Goal: Information Seeking & Learning: Learn about a topic

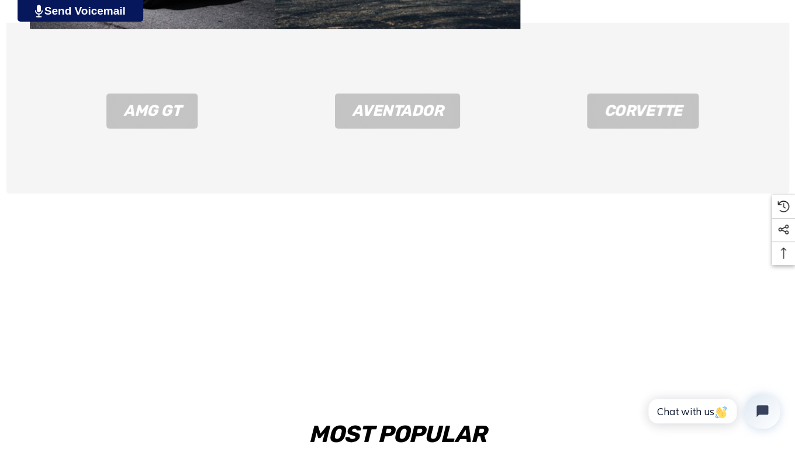
scroll to position [1380, 0]
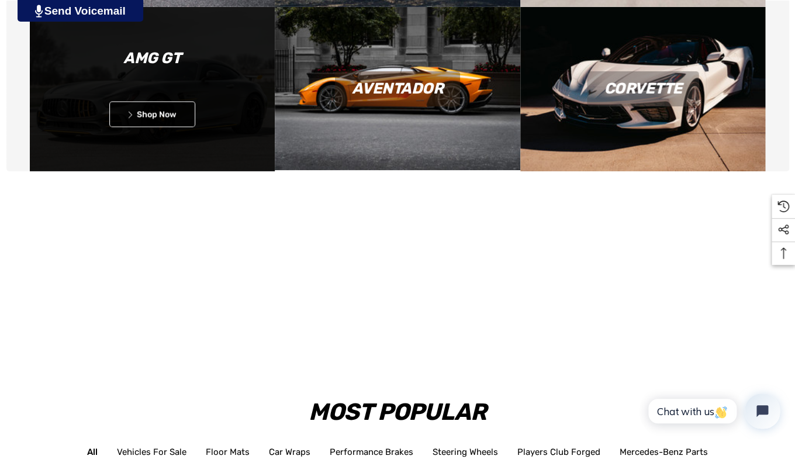
click at [230, 115] on p "Icon arrow left Icon arrow left Shop Now" at bounding box center [152, 115] width 245 height 26
click at [160, 117] on link "Icon arrow left Icon arrow left Shop Now" at bounding box center [152, 115] width 86 height 26
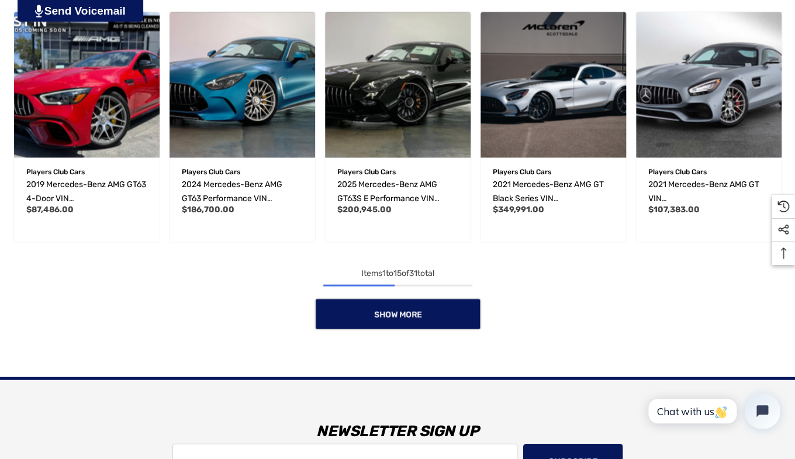
scroll to position [834, 0]
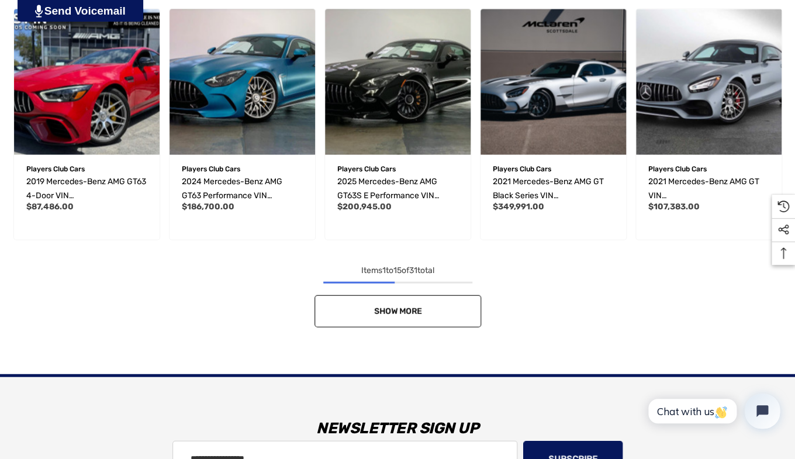
click at [399, 310] on span "Show More" at bounding box center [397, 311] width 48 height 10
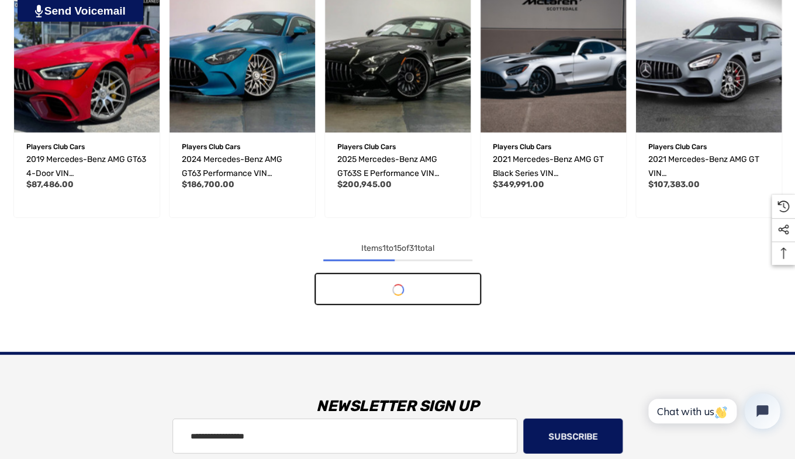
scroll to position [857, 0]
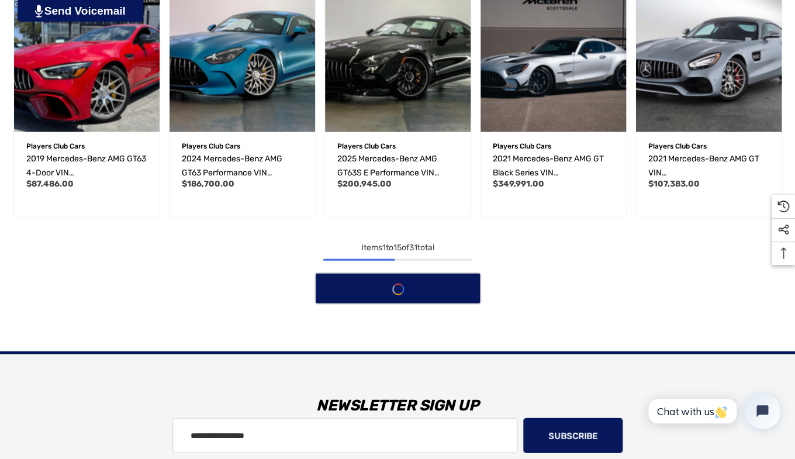
click at [400, 290] on div "Show More" at bounding box center [397, 288] width 777 height 32
click at [414, 250] on span "31" at bounding box center [413, 248] width 8 height 10
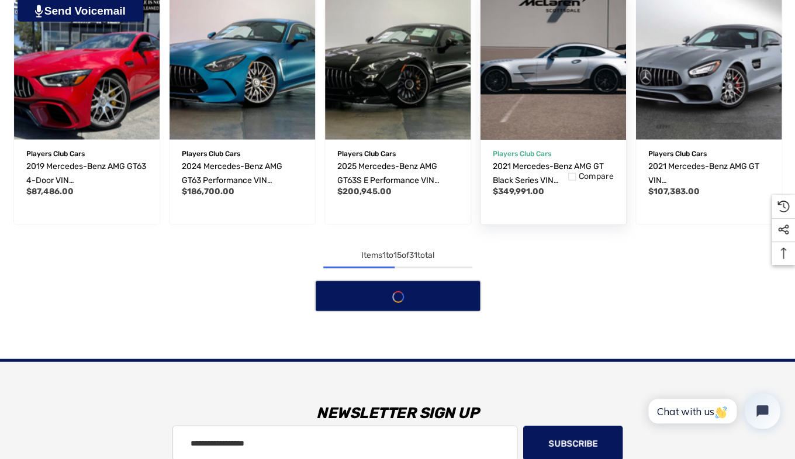
scroll to position [852, 0]
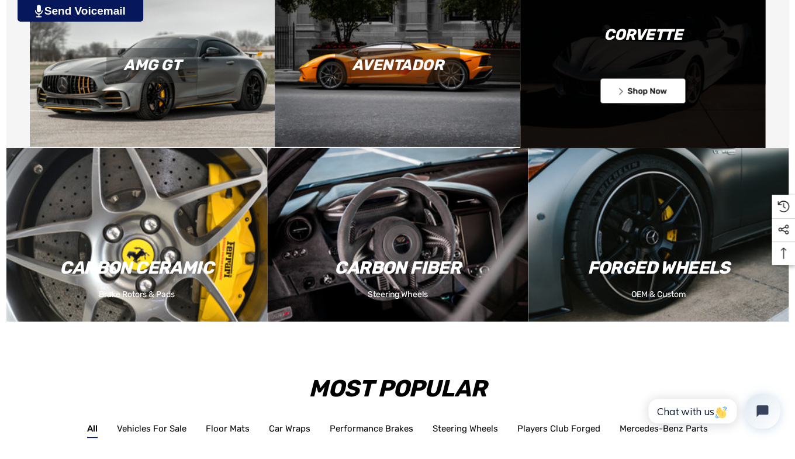
click at [656, 91] on link "Icon arrow left Icon arrow left Shop Now" at bounding box center [643, 91] width 86 height 26
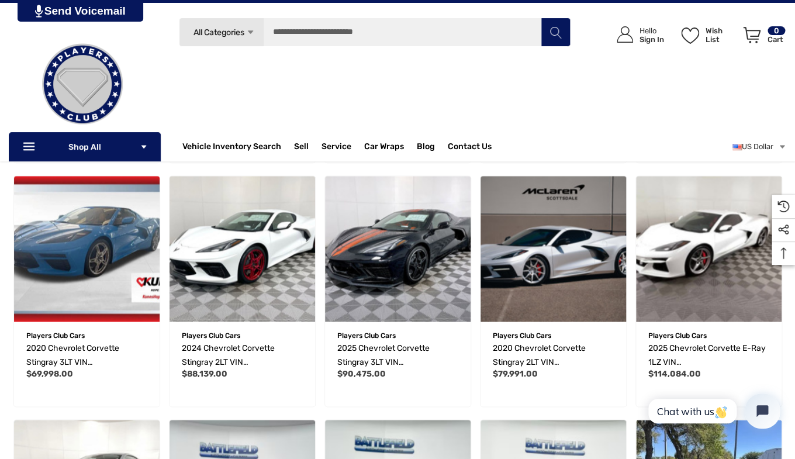
scroll to position [413, 0]
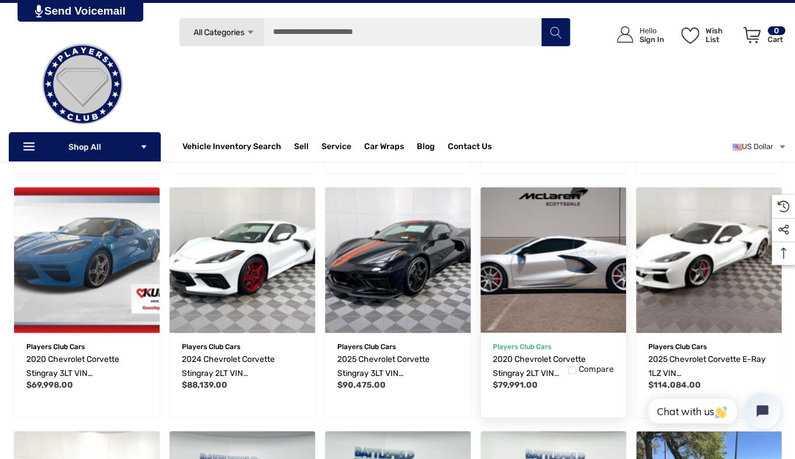
click at [586, 250] on img "2020 Chevrolet Corvette Stingray 2LT VIN 1G1Y82D47L5104764,$79,991.00\a" at bounding box center [553, 259] width 160 height 160
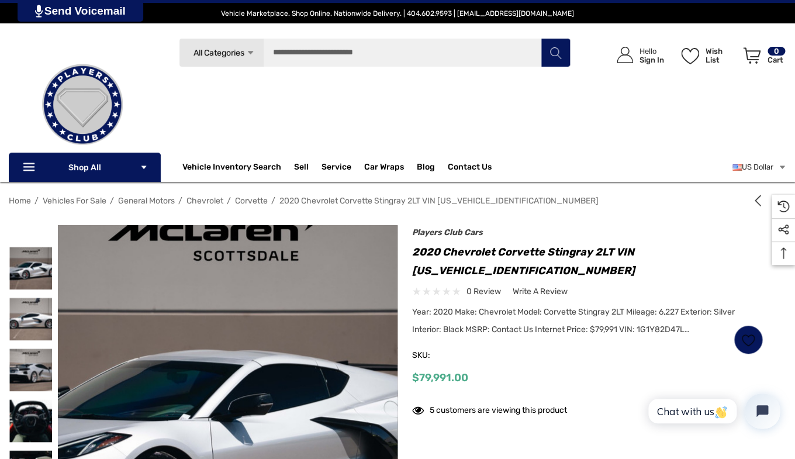
click at [238, 321] on img at bounding box center [216, 429] width 748 height 499
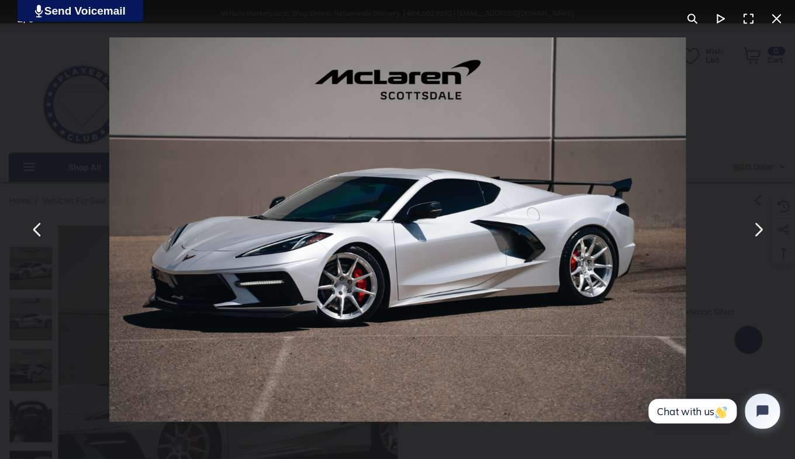
click at [757, 230] on button "You can close this modal content with the ESC key" at bounding box center [757, 230] width 28 height 28
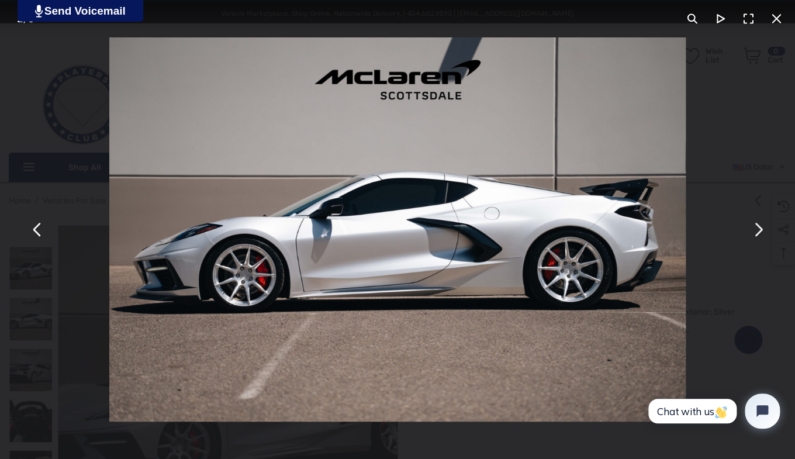
click at [757, 230] on button "You can close this modal content with the ESC key" at bounding box center [757, 230] width 28 height 28
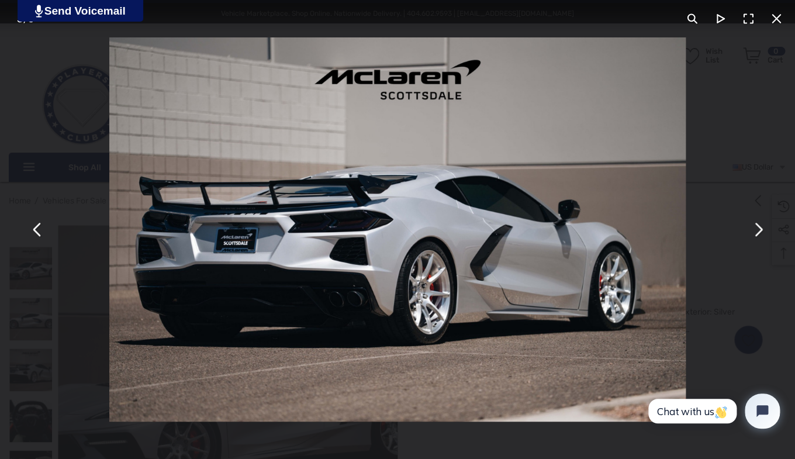
click at [757, 230] on button "You can close this modal content with the ESC key" at bounding box center [757, 230] width 28 height 28
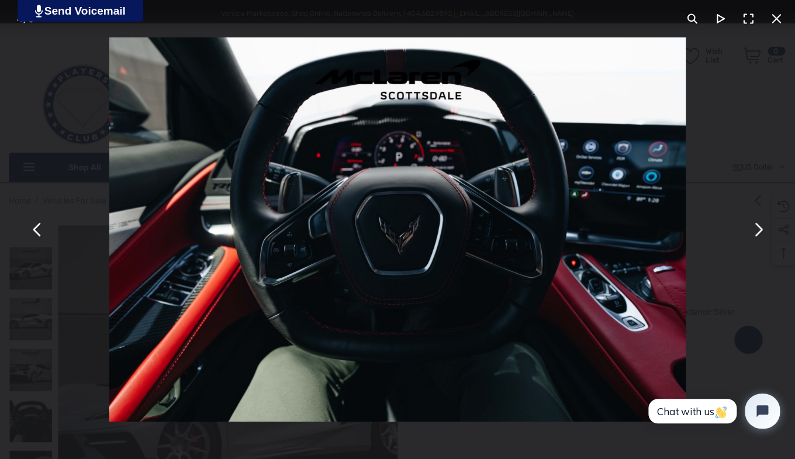
click at [757, 230] on button "You can close this modal content with the ESC key" at bounding box center [757, 230] width 28 height 28
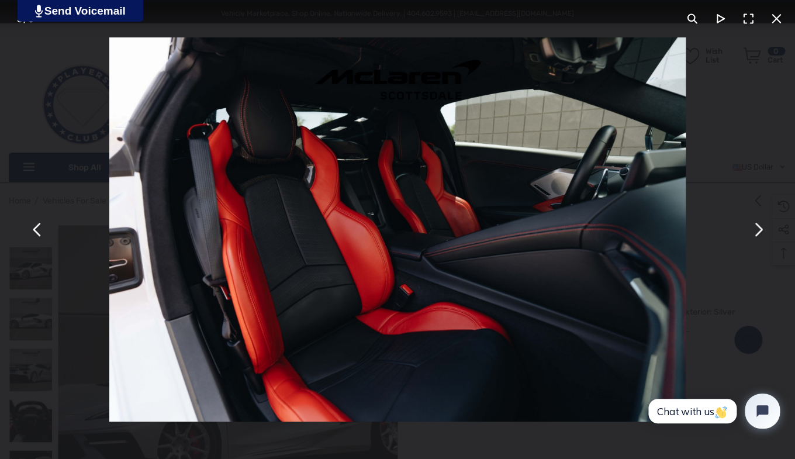
click at [757, 230] on button "You can close this modal content with the ESC key" at bounding box center [757, 230] width 28 height 28
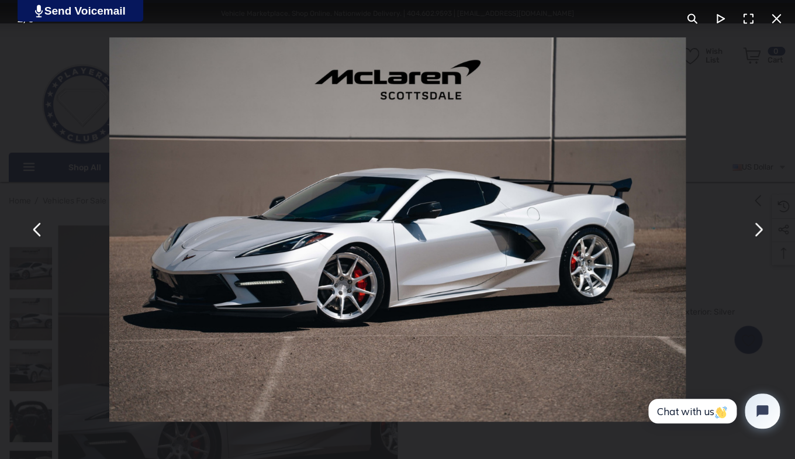
click at [757, 230] on button "You can close this modal content with the ESC key" at bounding box center [757, 230] width 28 height 28
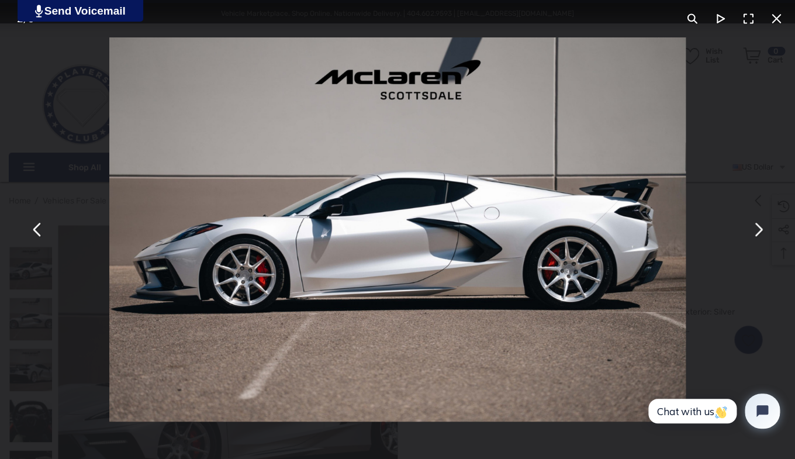
click at [758, 230] on button "You can close this modal content with the ESC key" at bounding box center [757, 230] width 28 height 28
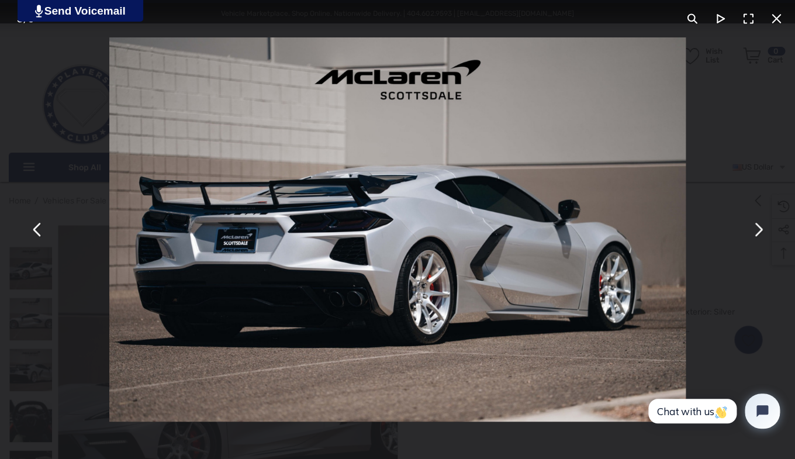
click at [759, 230] on button "You can close this modal content with the ESC key" at bounding box center [757, 230] width 28 height 28
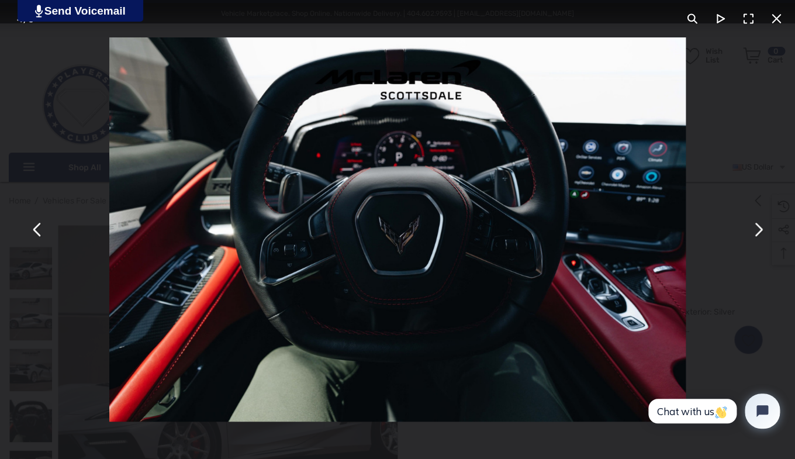
click at [759, 230] on button "You can close this modal content with the ESC key" at bounding box center [757, 230] width 28 height 28
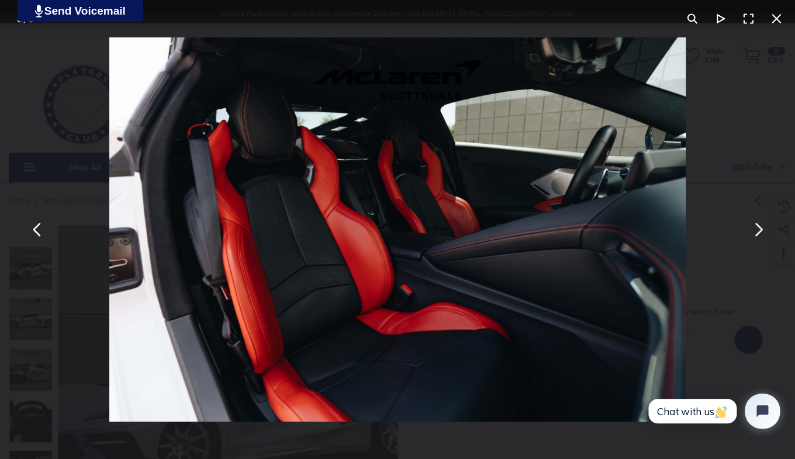
click at [759, 230] on button "You can close this modal content with the ESC key" at bounding box center [757, 230] width 28 height 28
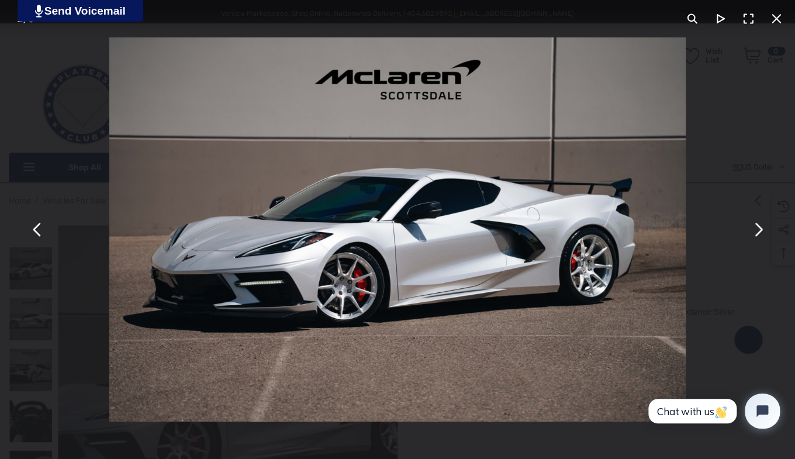
click at [759, 230] on button "You can close this modal content with the ESC key" at bounding box center [757, 230] width 28 height 28
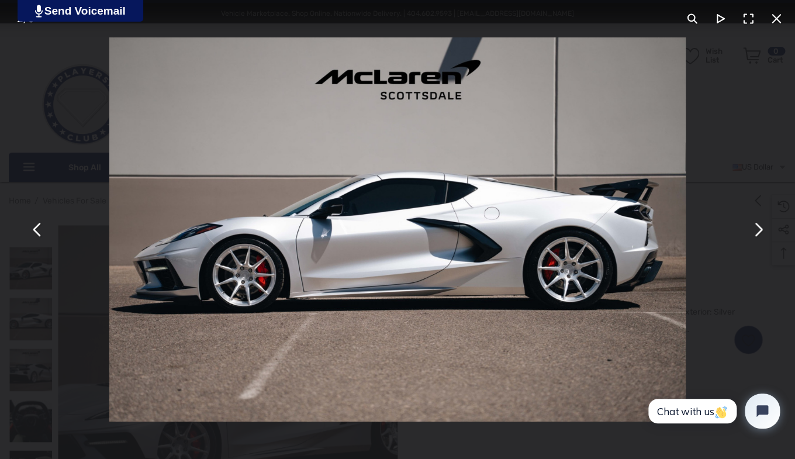
click at [759, 230] on button "You can close this modal content with the ESC key" at bounding box center [757, 230] width 28 height 28
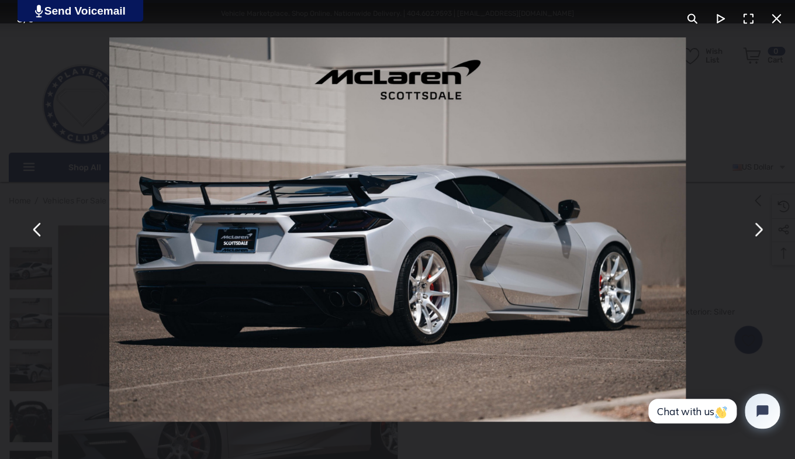
click at [759, 230] on button "You can close this modal content with the ESC key" at bounding box center [757, 230] width 28 height 28
